Goal: Register for event/course

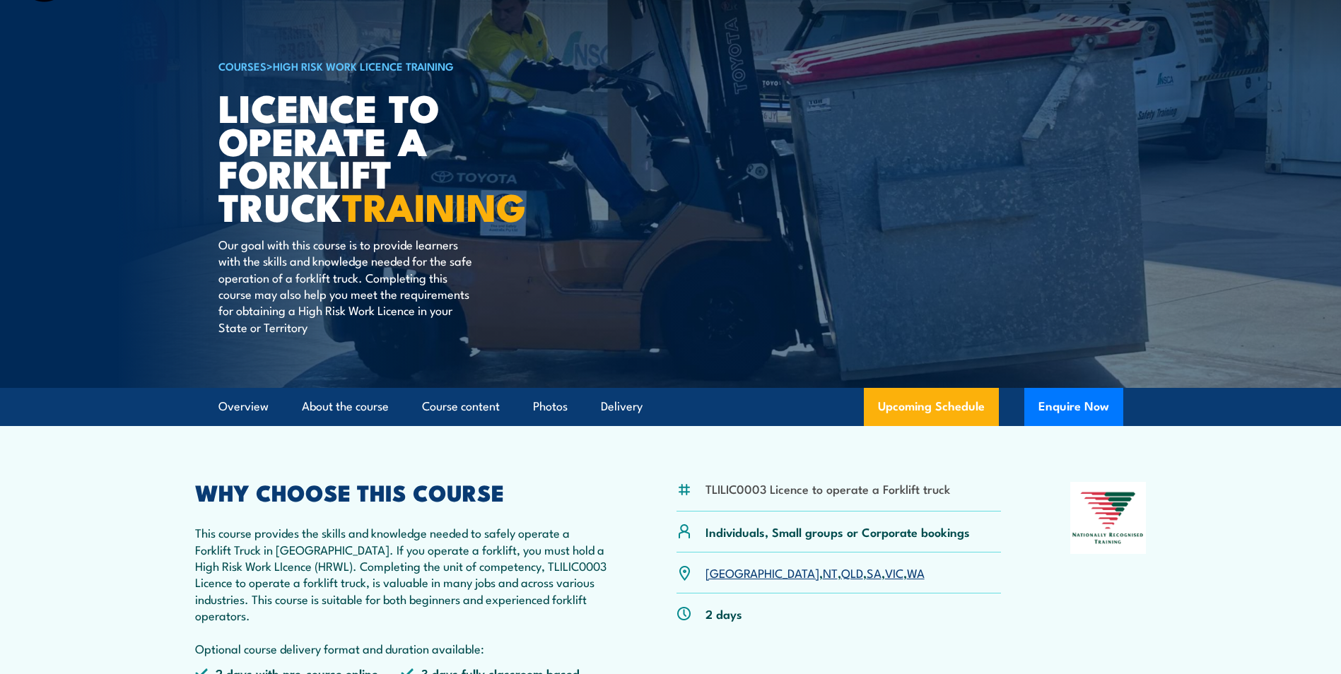
scroll to position [318, 0]
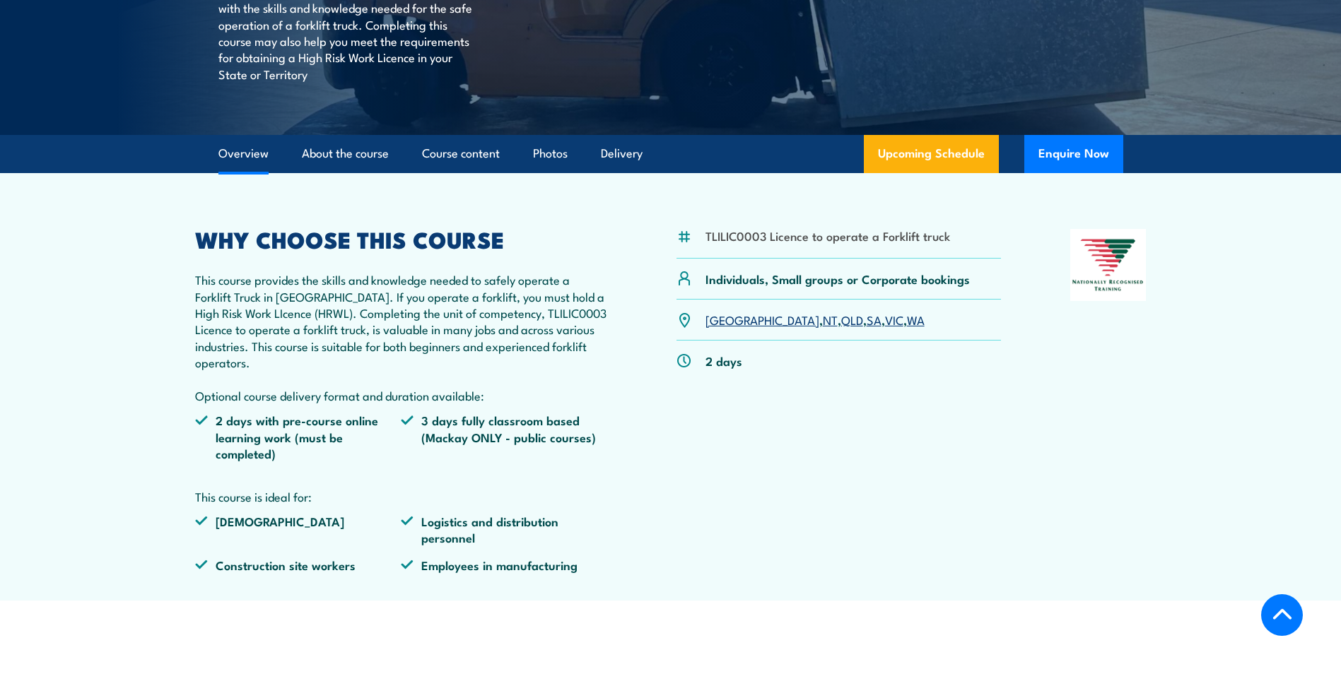
click at [841, 319] on link "QLD" at bounding box center [852, 319] width 22 height 17
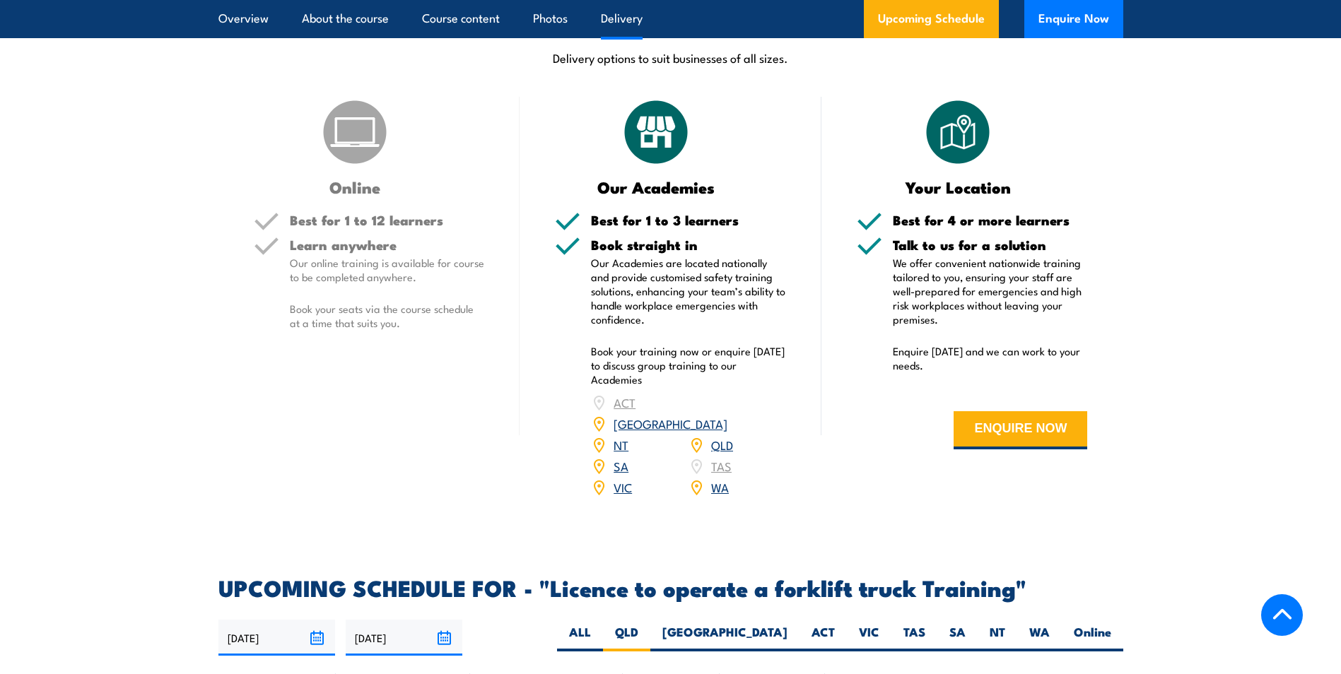
scroll to position [1818, 0]
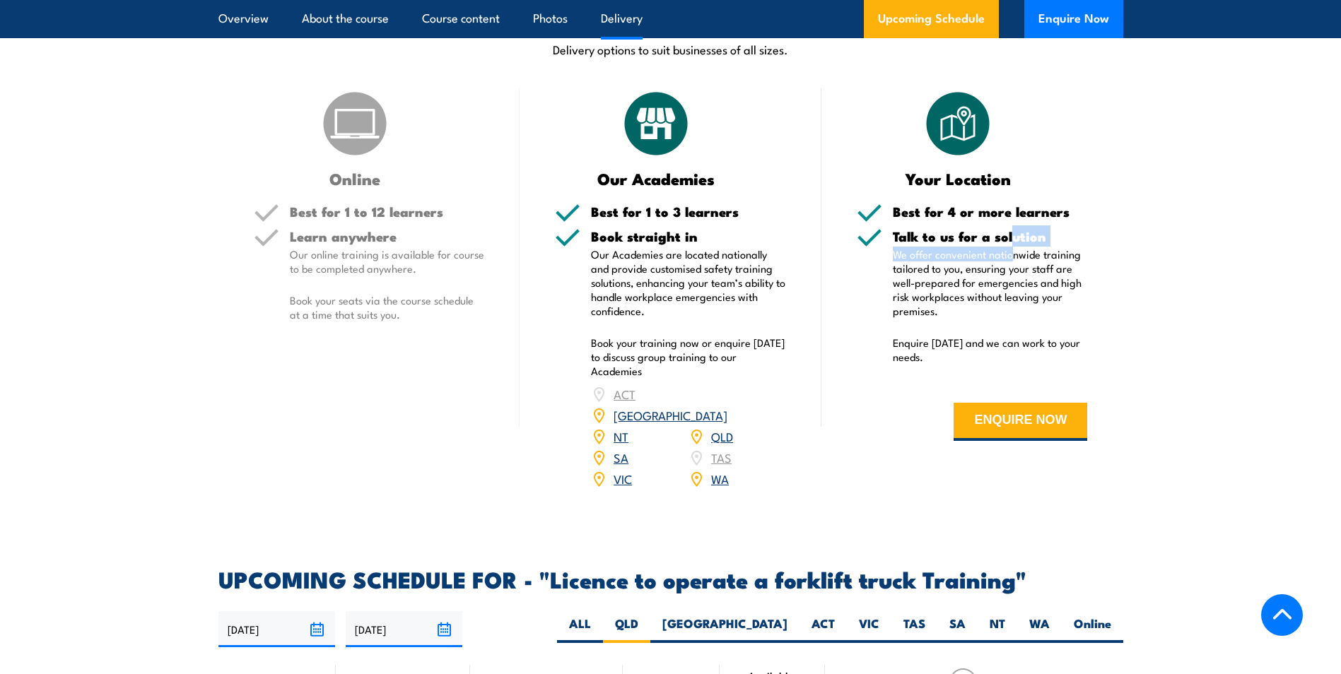
click at [1014, 248] on div "Talk to us for a solution We offer convenient nationwide training tailored to y…" at bounding box center [990, 306] width 195 height 152
drag, startPoint x: 1014, startPoint y: 248, endPoint x: 1072, endPoint y: 298, distance: 76.1
click at [1072, 298] on p "We offer convenient nationwide training tailored to you, ensuring your staff ar…" at bounding box center [990, 282] width 195 height 71
